Goal: Book appointment/travel/reservation

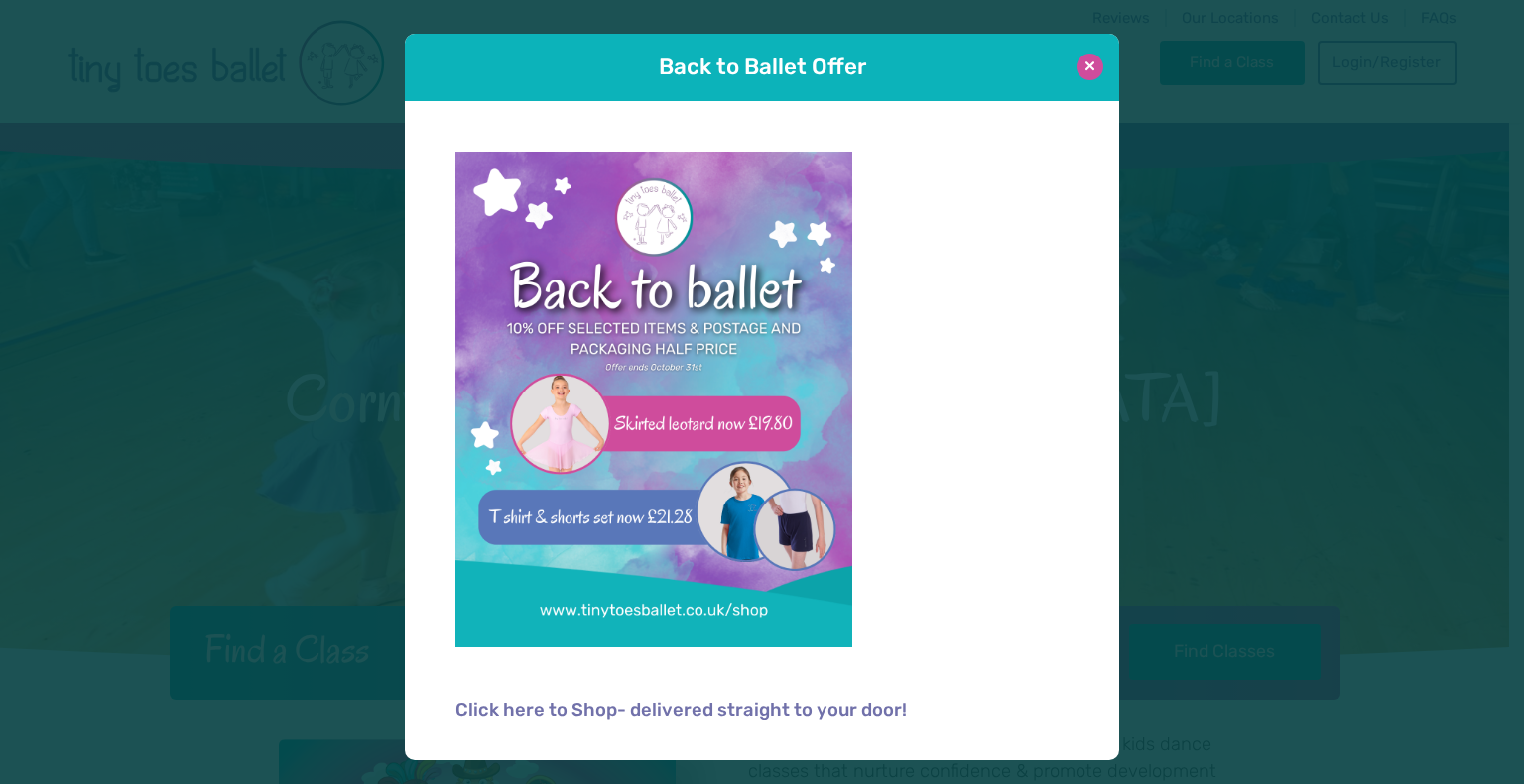
click at [1094, 62] on button at bounding box center [1089, 67] width 27 height 27
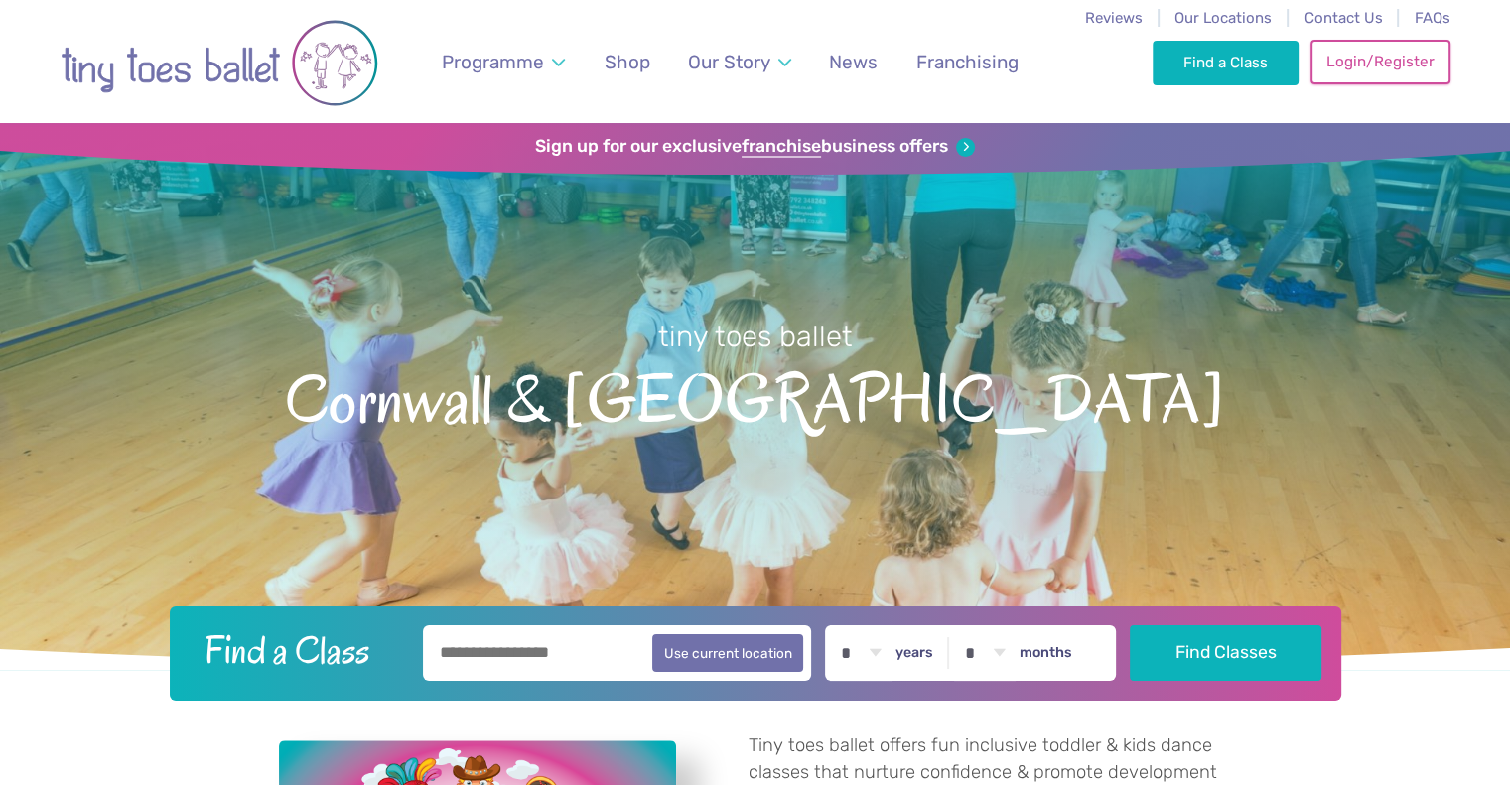
click at [1371, 74] on link "Login/Register" at bounding box center [1380, 62] width 139 height 44
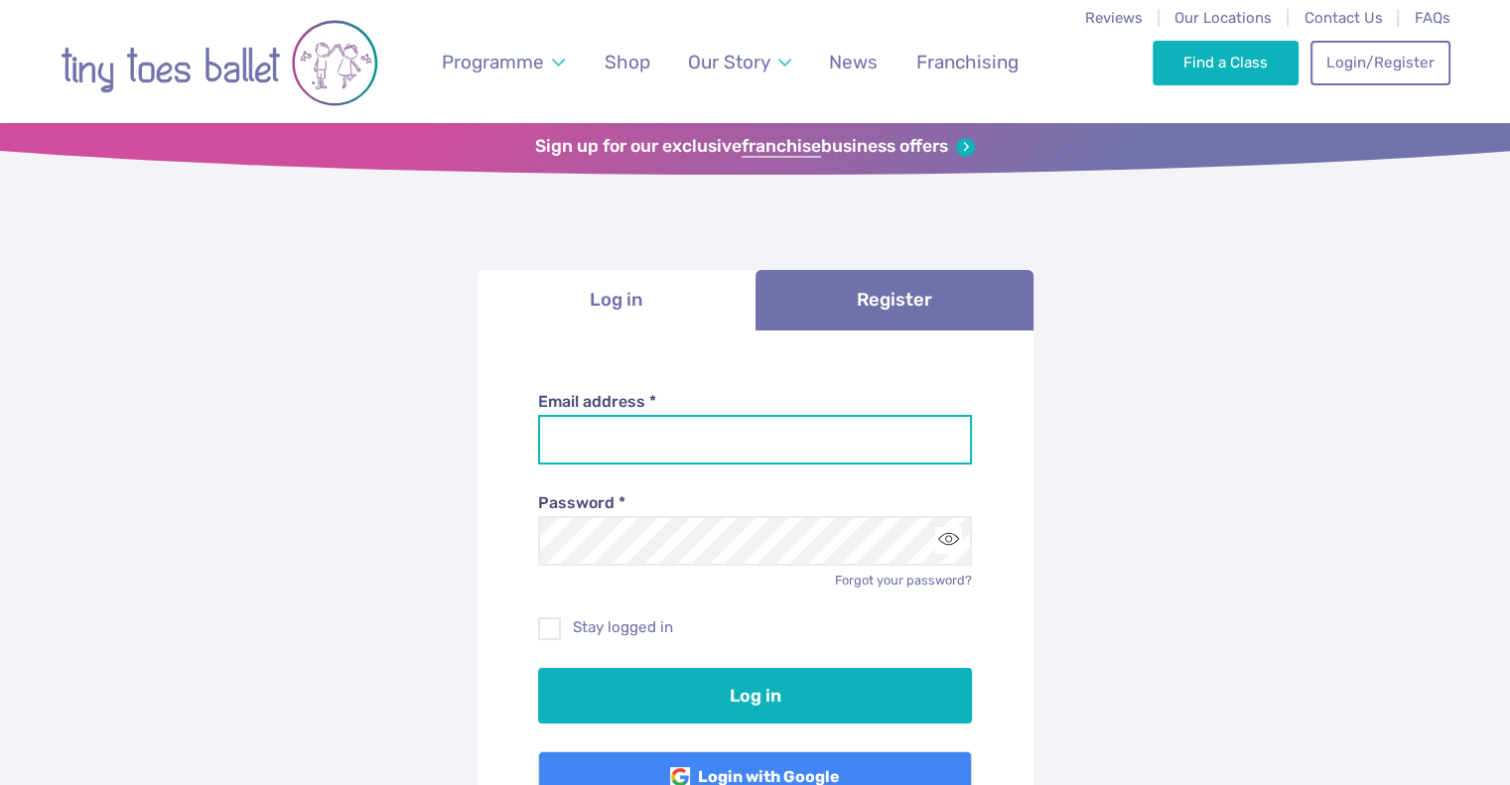
click at [676, 429] on input "Email address *" at bounding box center [755, 440] width 434 height 50
type input "**********"
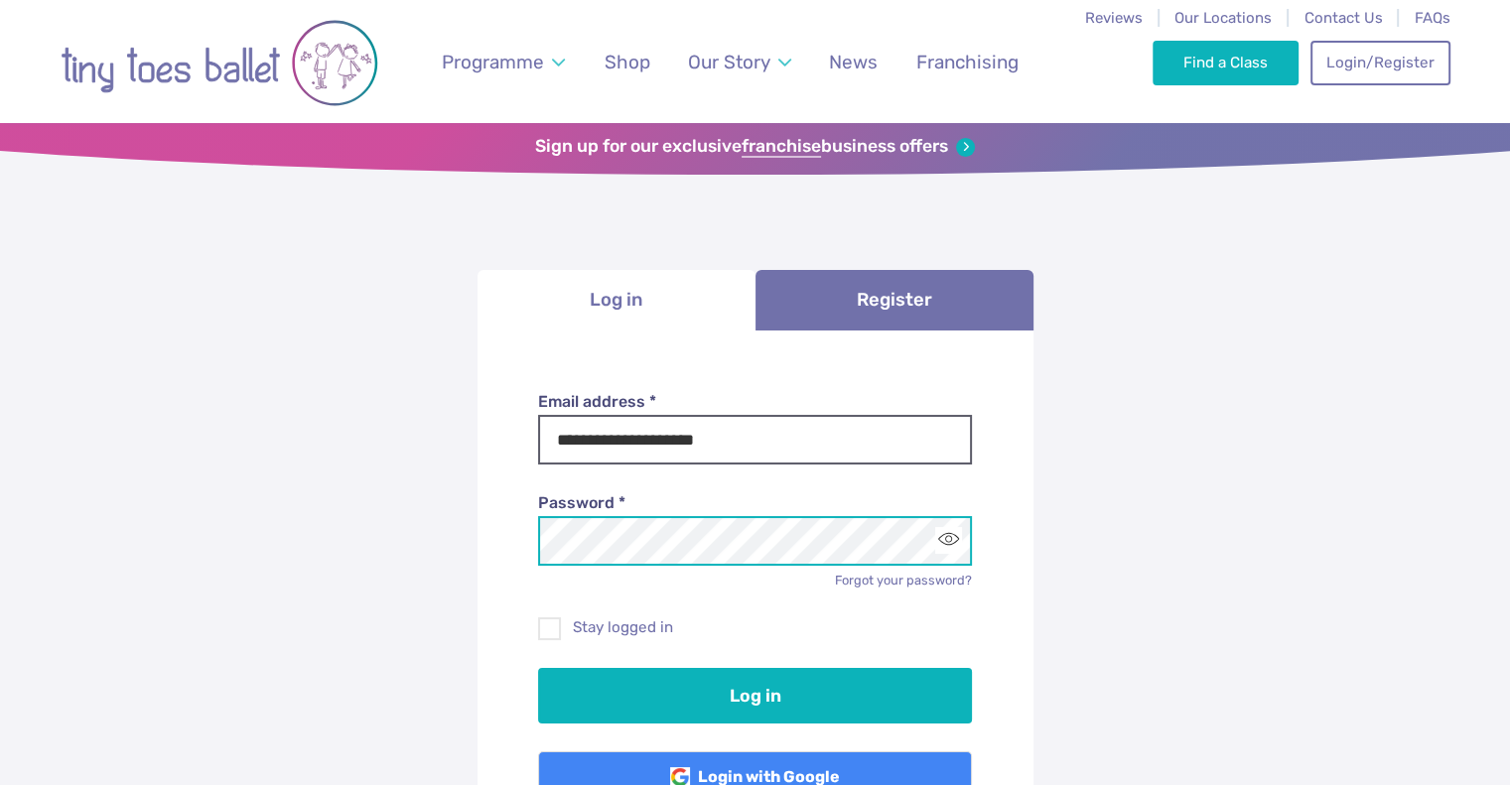
click at [538, 668] on button "Log in" at bounding box center [755, 696] width 434 height 56
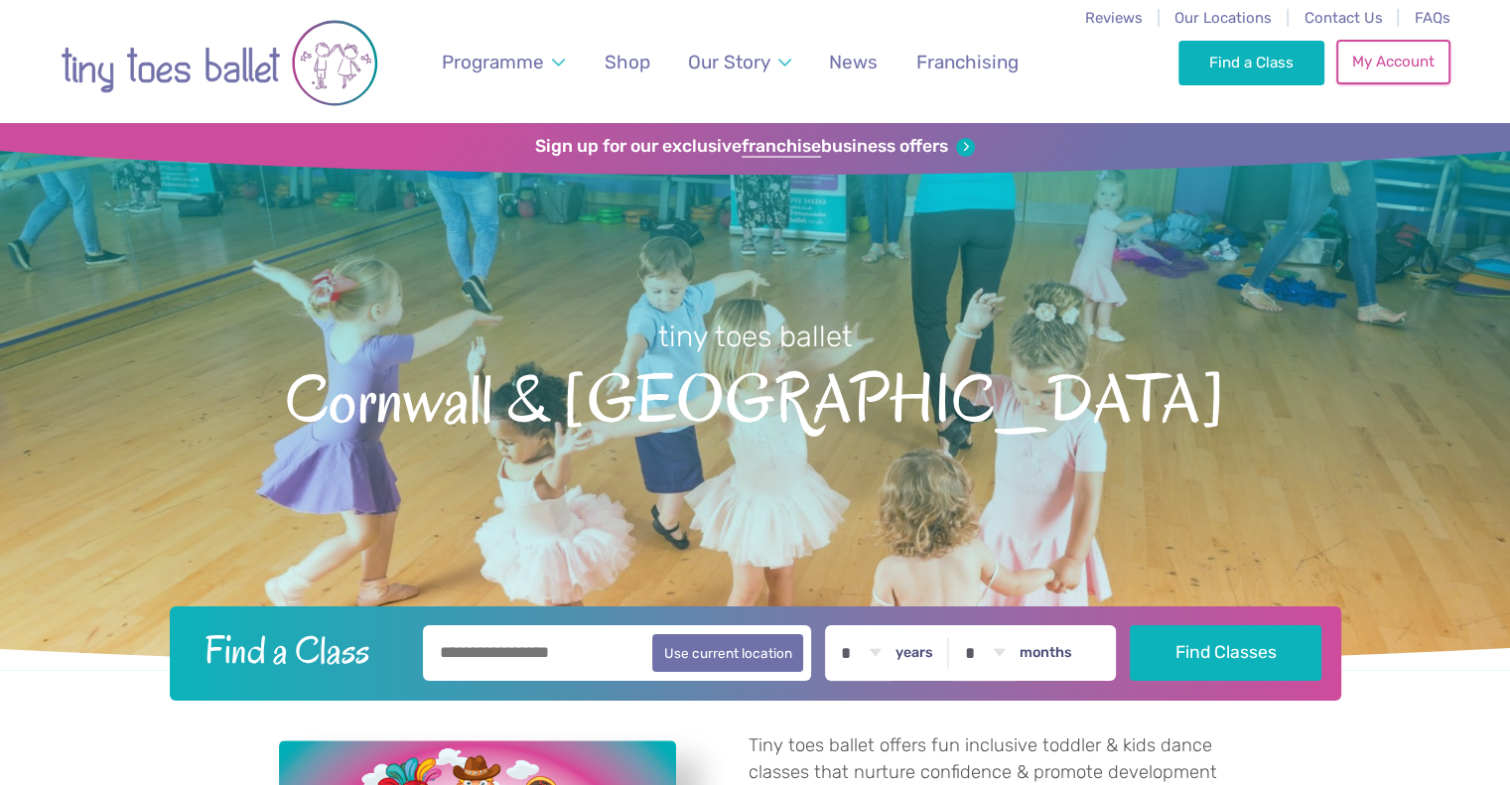
click at [1355, 65] on link "My Account" at bounding box center [1393, 62] width 113 height 44
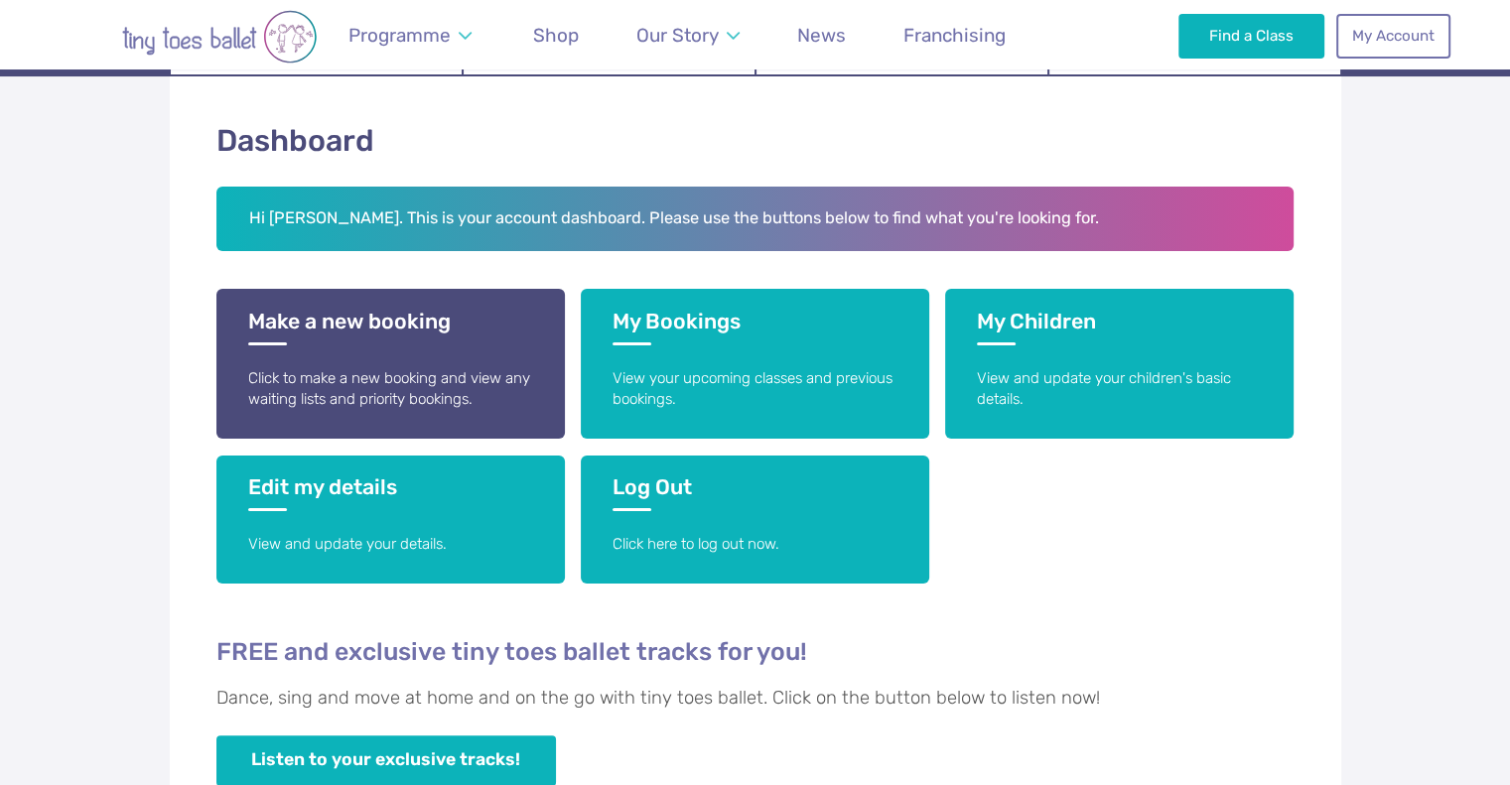
scroll to position [298, 0]
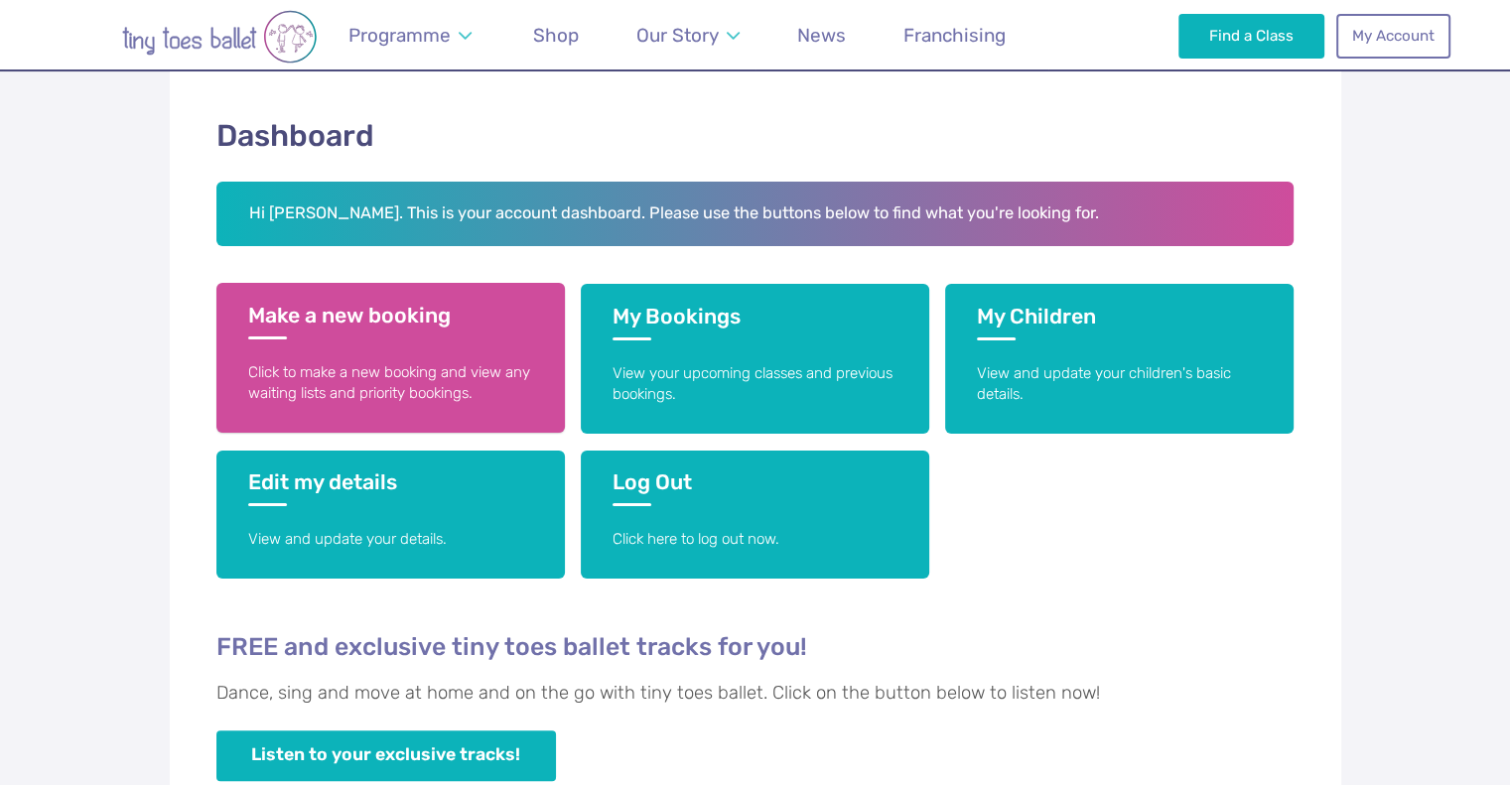
click at [364, 309] on h3 "Make a new booking" at bounding box center [390, 321] width 285 height 37
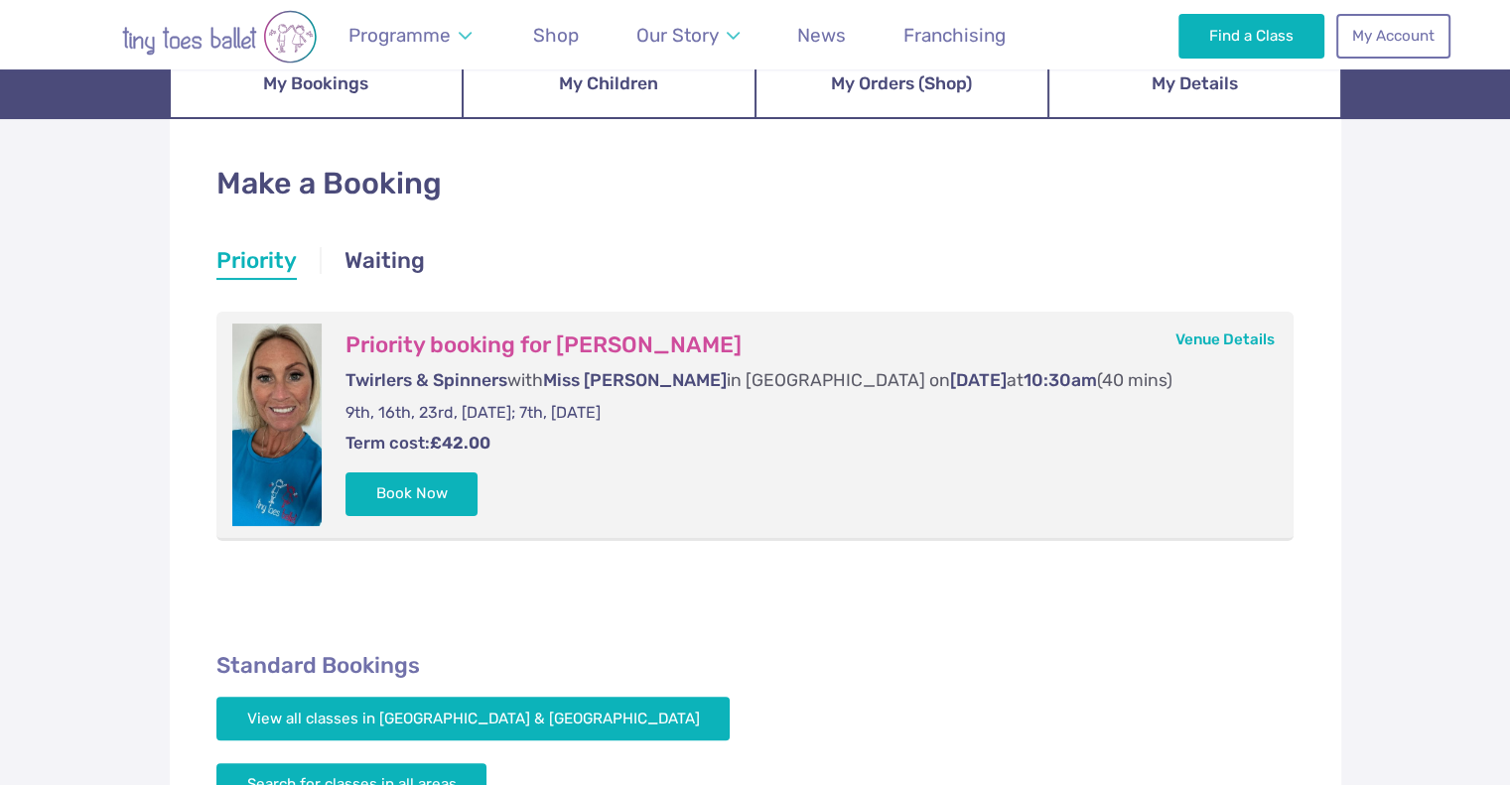
scroll to position [397, 0]
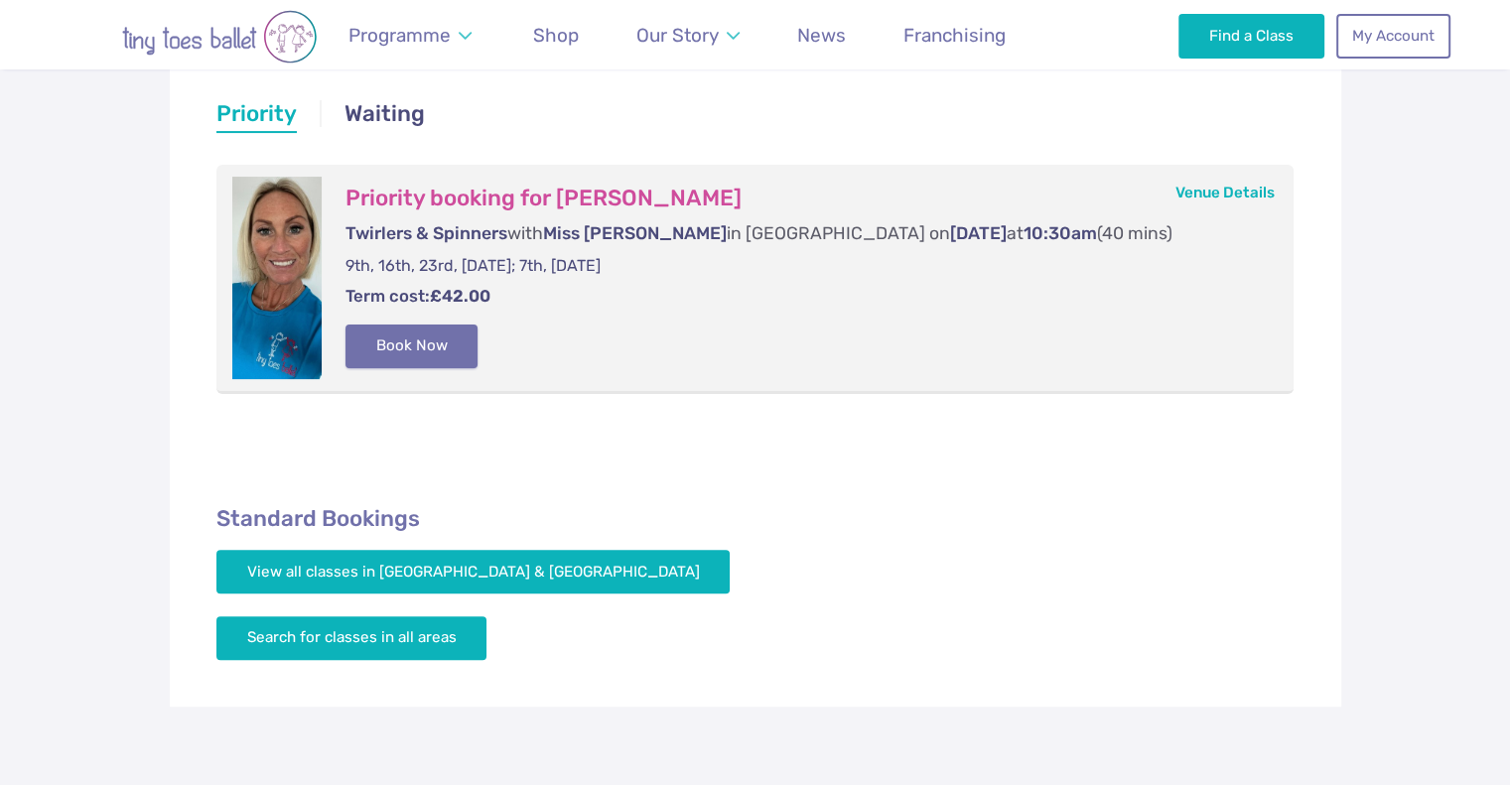
click at [440, 340] on button "Book Now" at bounding box center [412, 347] width 133 height 44
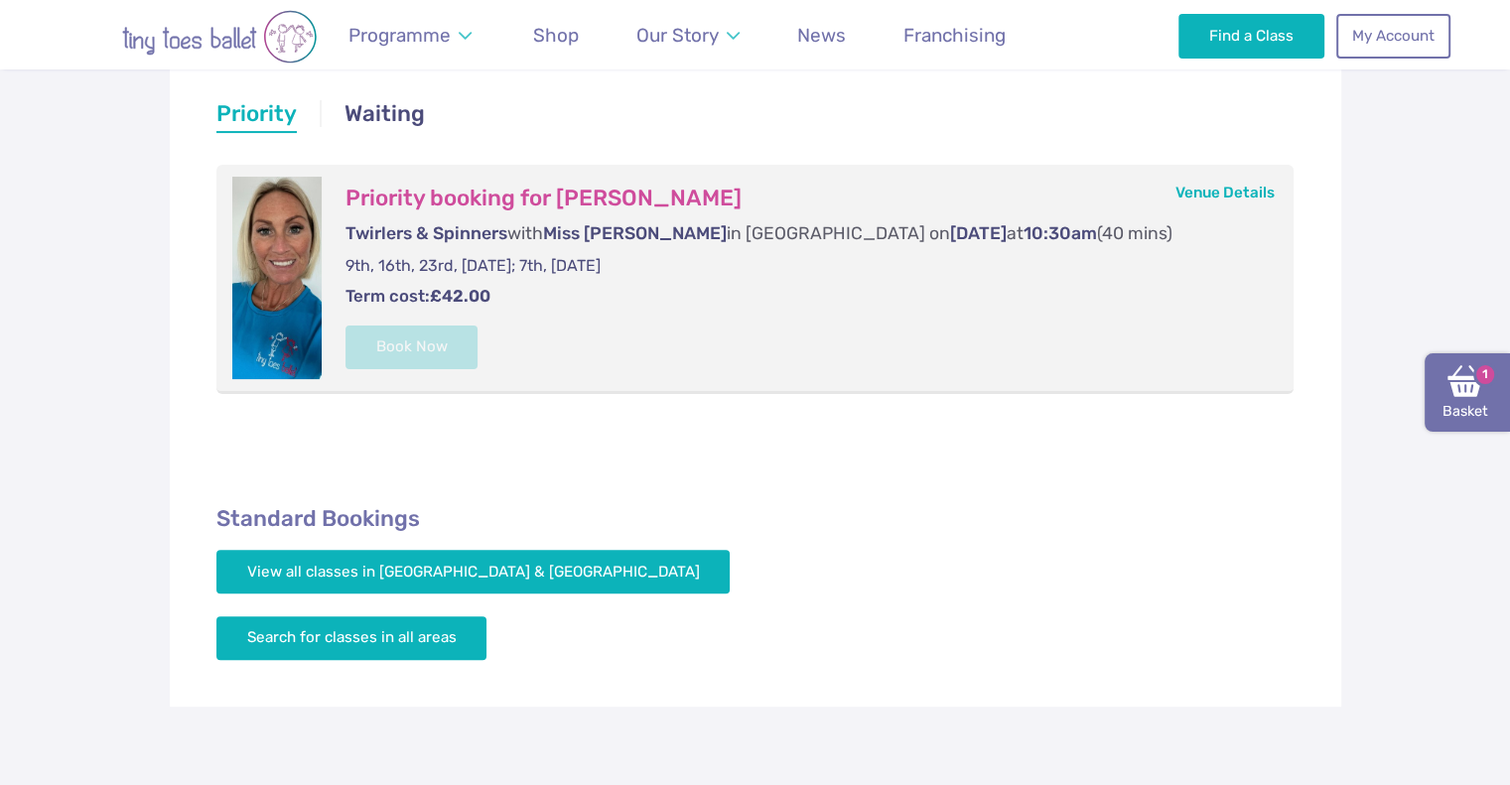
click at [1472, 392] on img at bounding box center [1466, 381] width 36 height 36
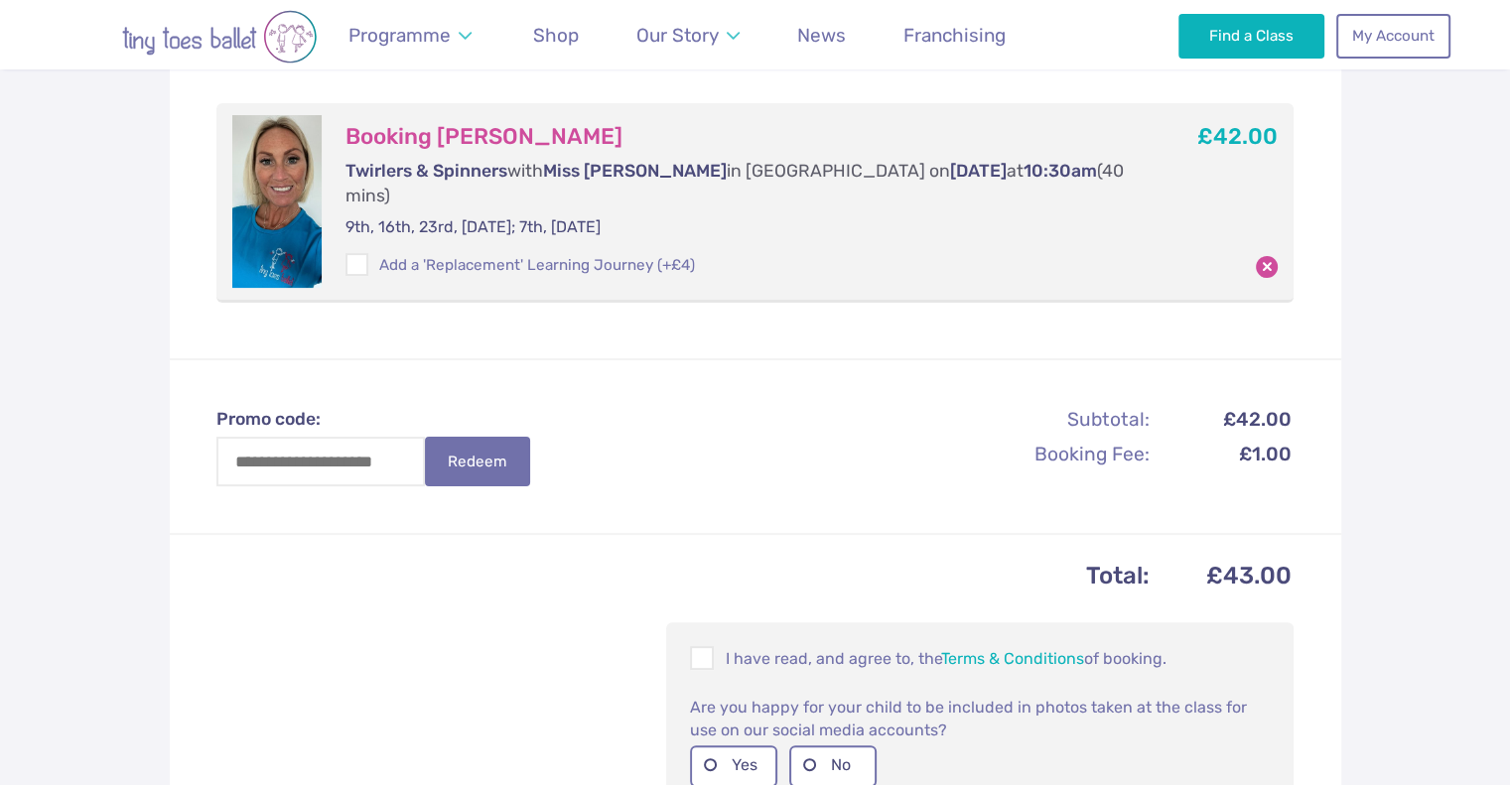
scroll to position [496, 0]
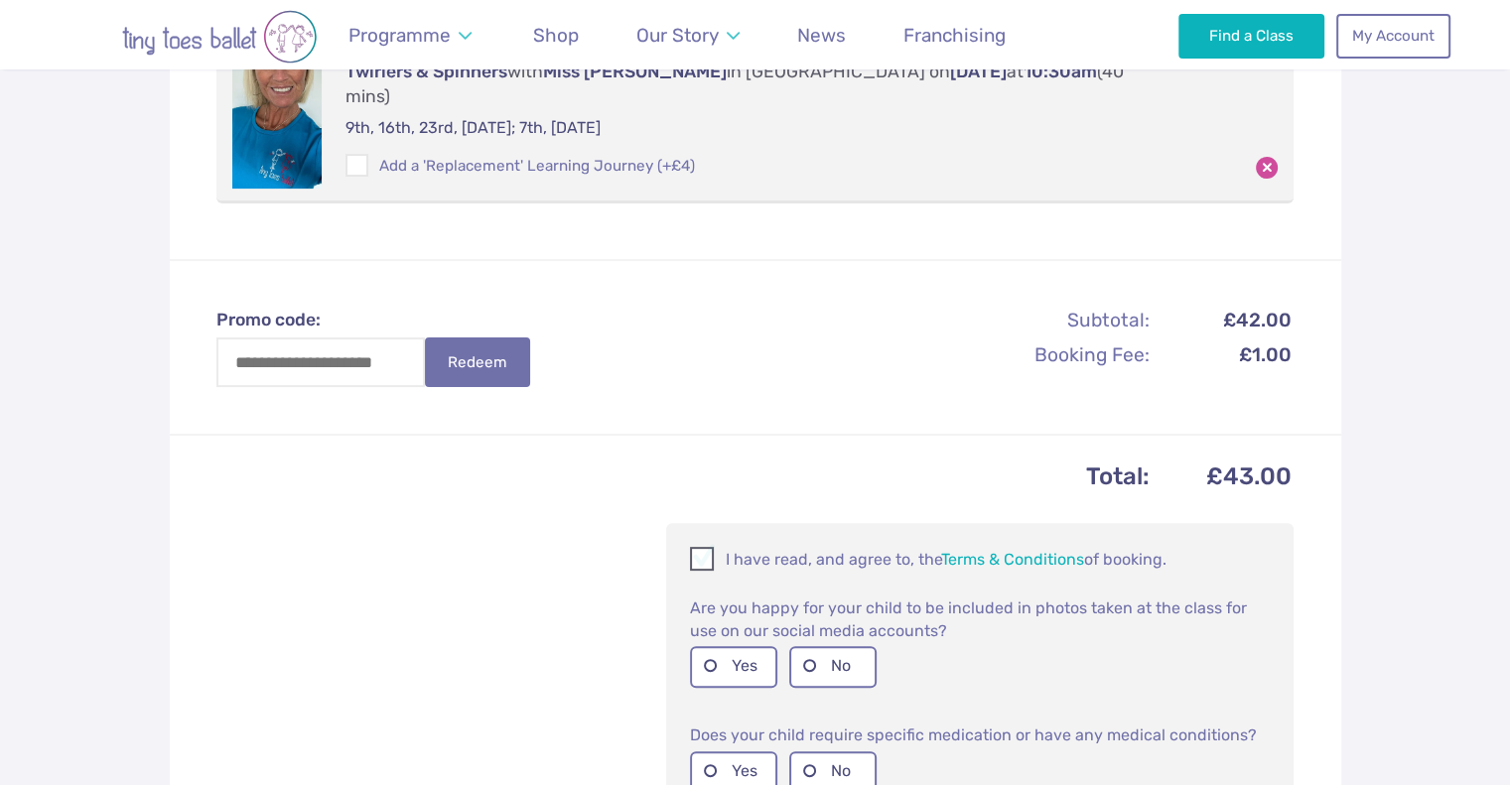
click at [711, 553] on span at bounding box center [703, 562] width 22 height 19
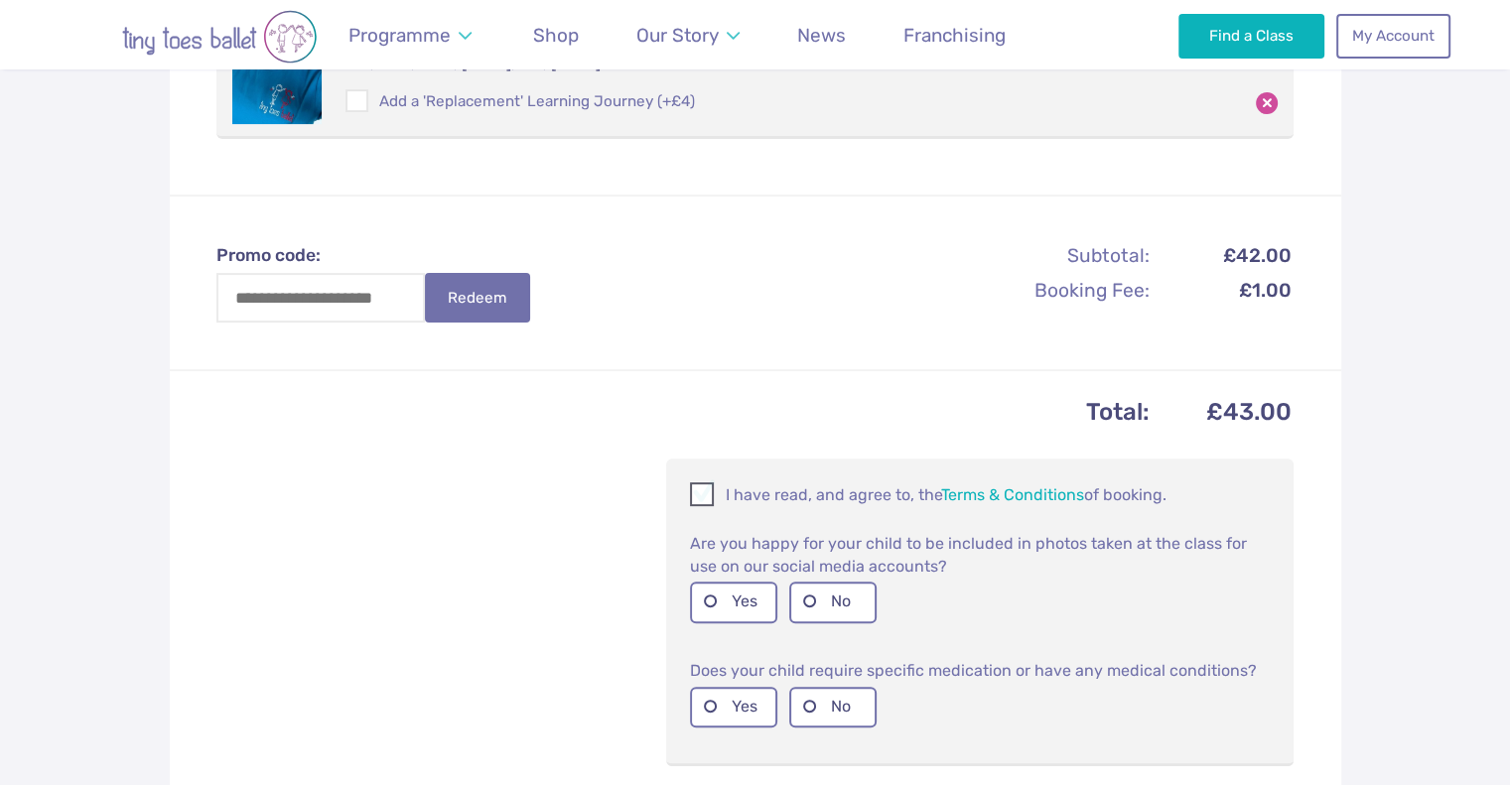
scroll to position [596, 0]
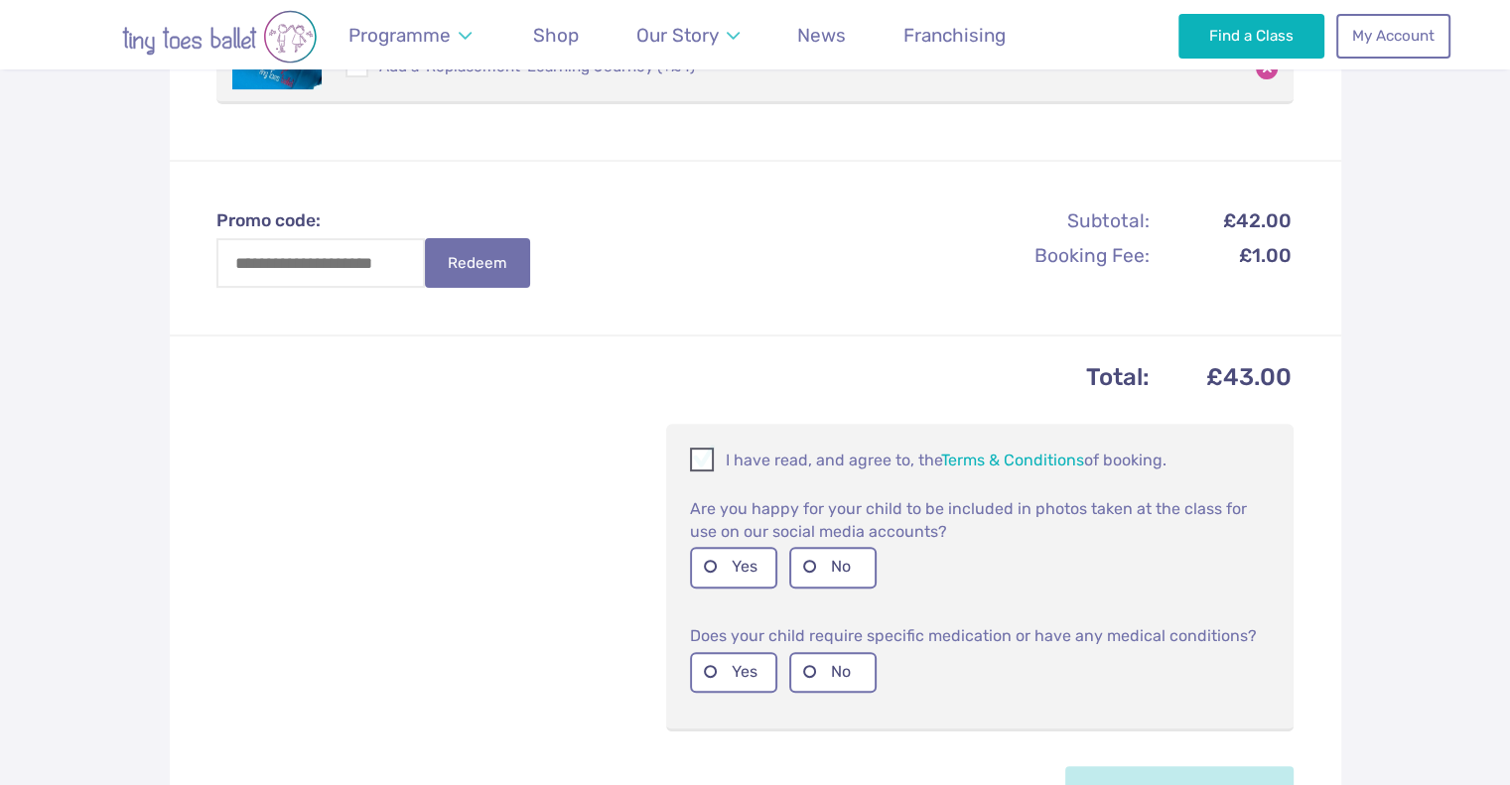
click at [712, 547] on label "Yes" at bounding box center [733, 567] width 87 height 41
click at [852, 652] on label "No" at bounding box center [832, 672] width 87 height 41
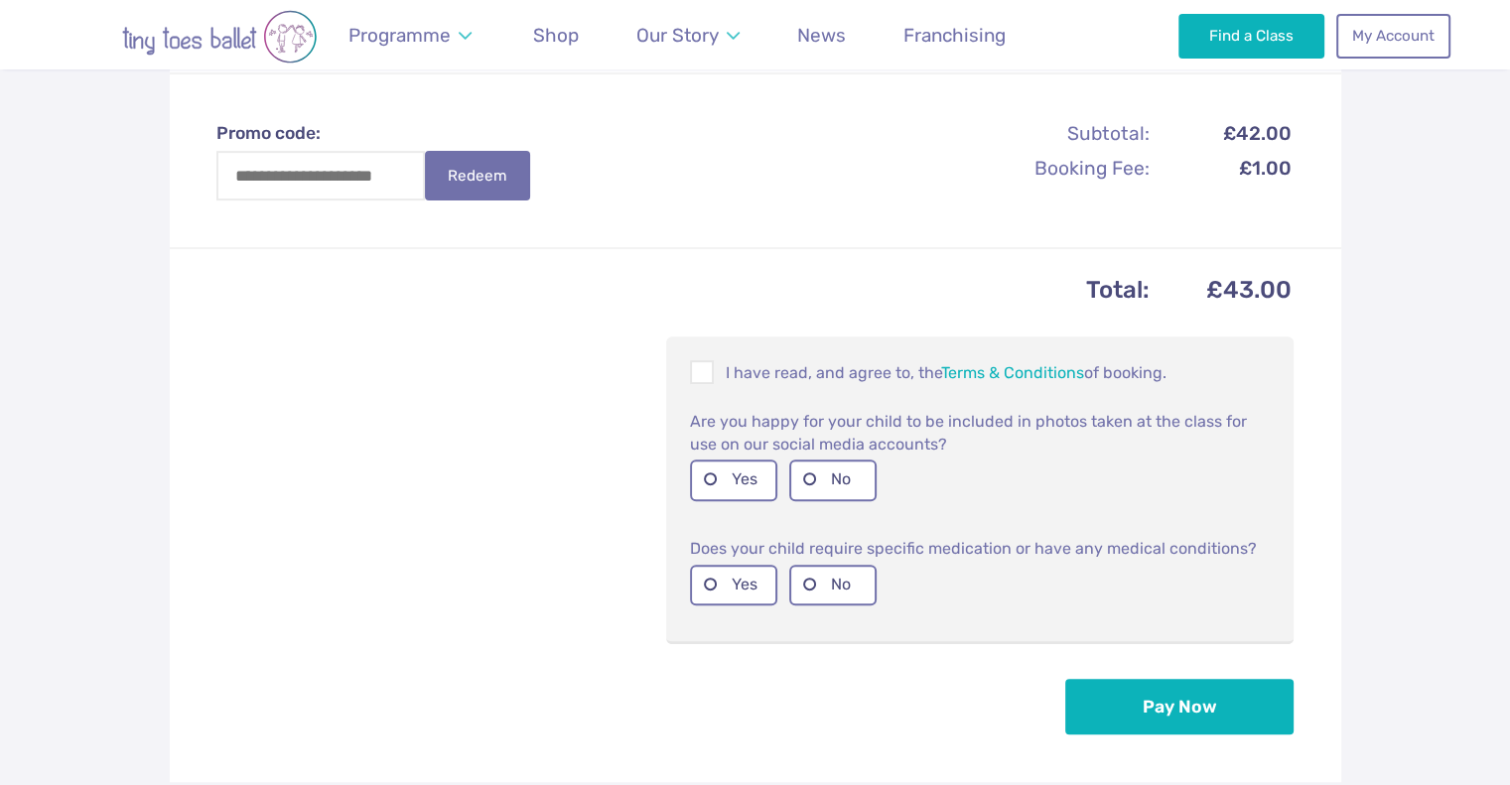
scroll to position [794, 0]
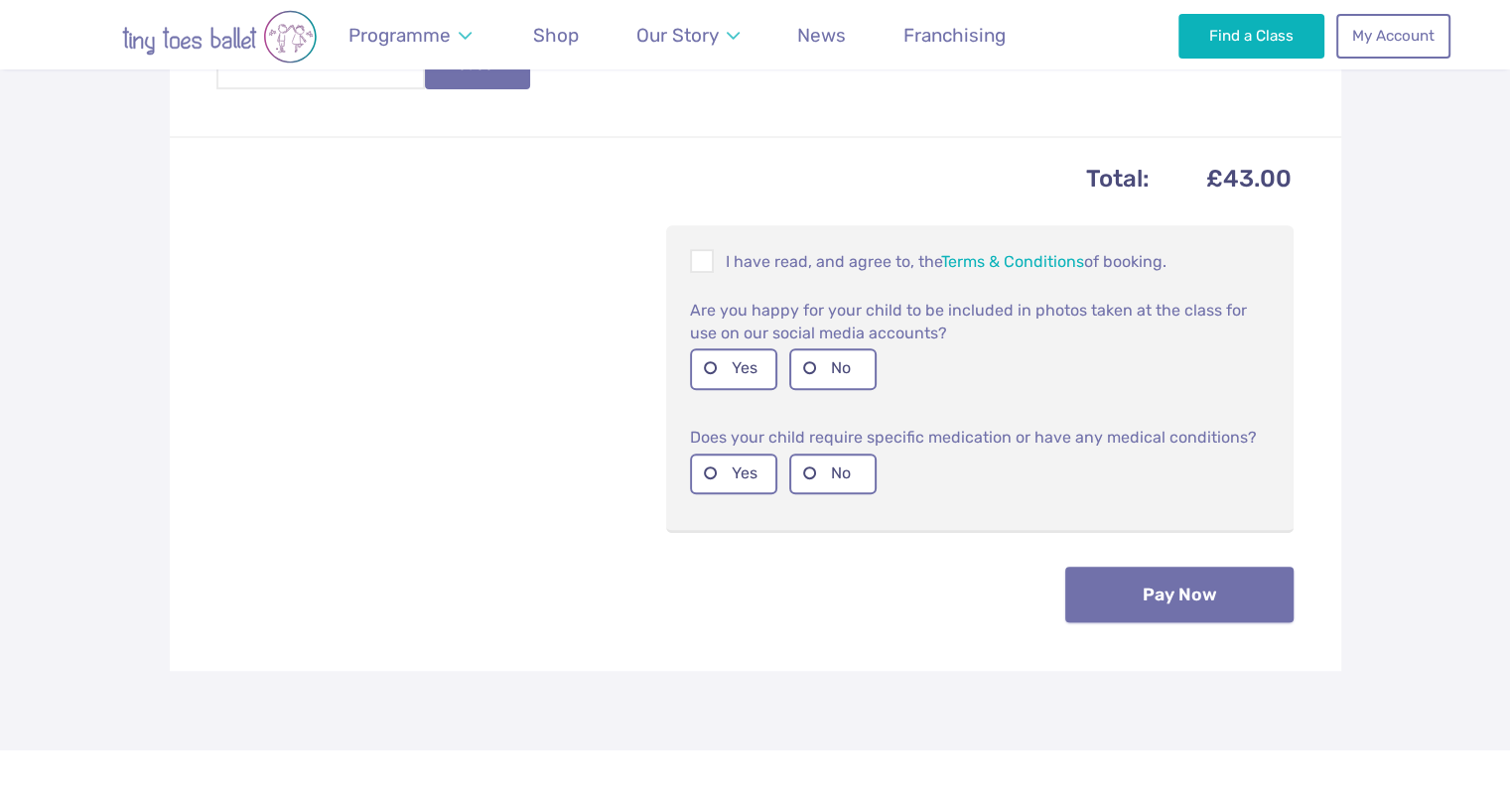
click at [1146, 567] on button "Pay Now" at bounding box center [1179, 595] width 228 height 56
